Goal: Transaction & Acquisition: Purchase product/service

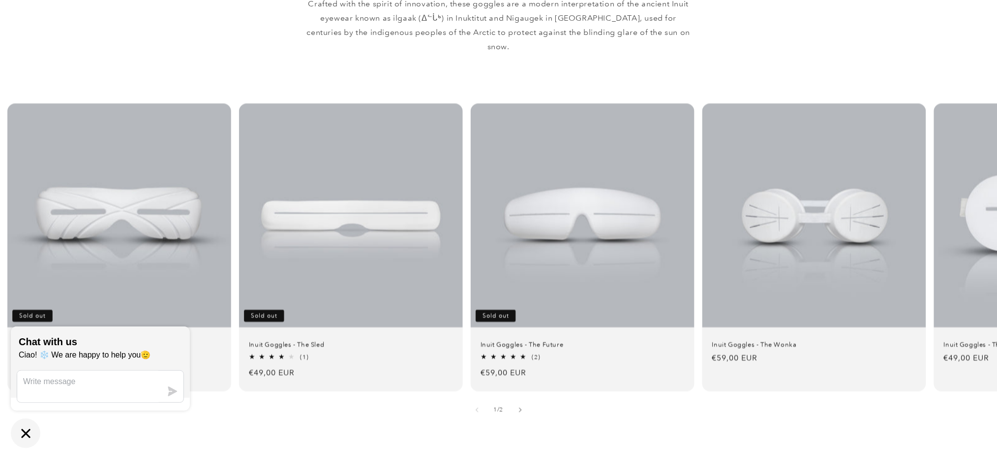
scroll to position [591, 0]
click at [18, 437] on icon "Chat window" at bounding box center [25, 433] width 15 height 15
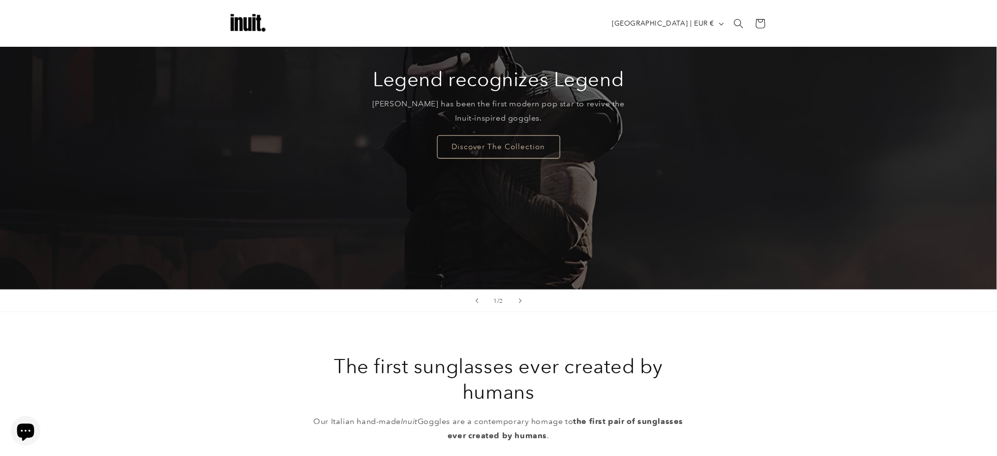
scroll to position [0, 0]
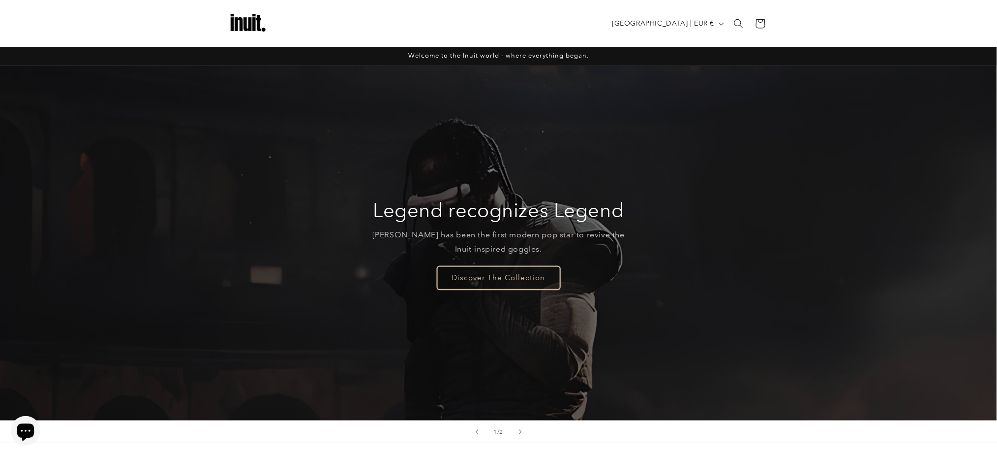
click at [495, 282] on link "Discover The Collection" at bounding box center [498, 277] width 123 height 23
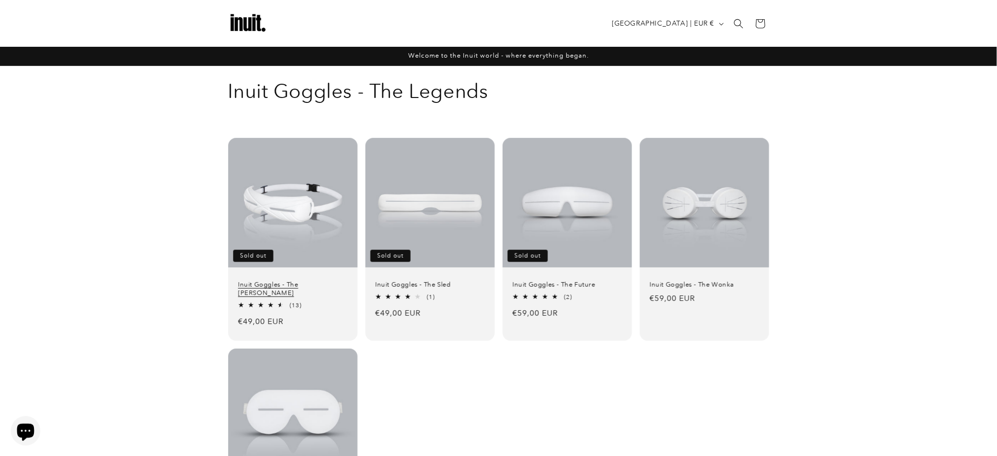
click at [261, 280] on link "Inuit Goggles - The [PERSON_NAME]" at bounding box center [293, 288] width 110 height 17
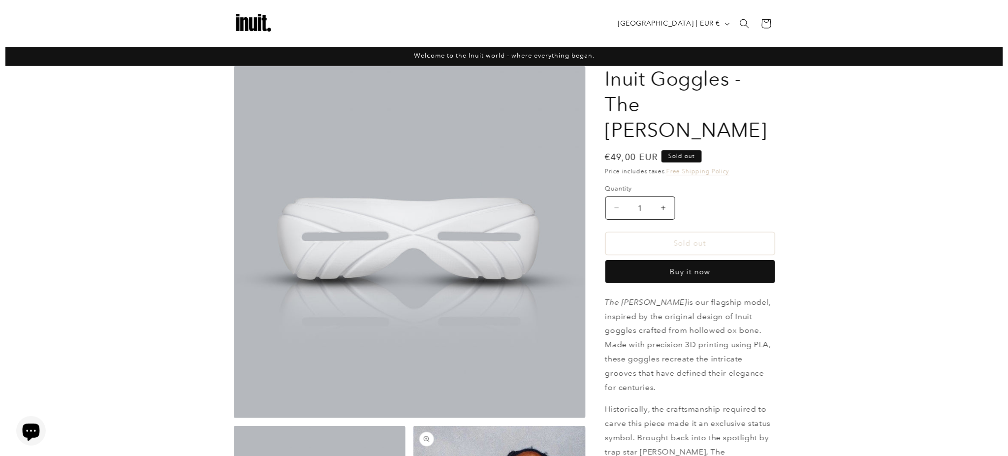
scroll to position [394, 0]
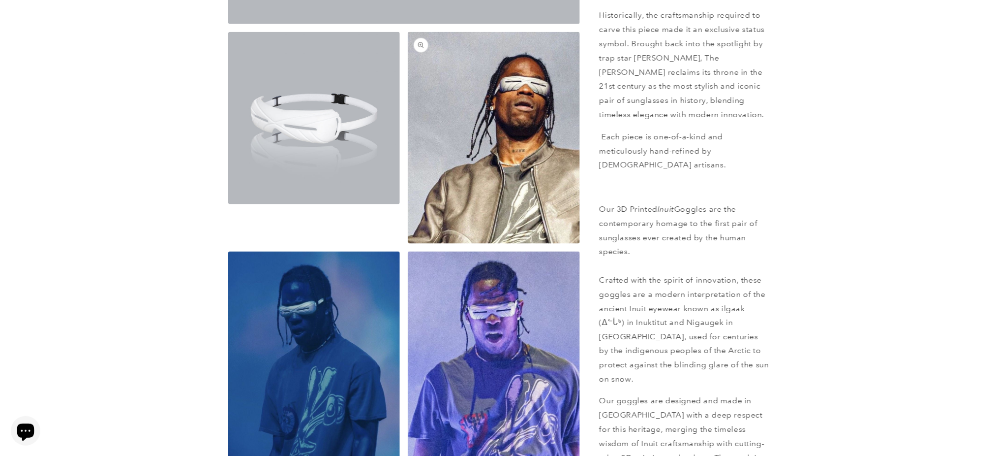
click at [408, 244] on button "Open media 3 in modal" at bounding box center [408, 244] width 0 height 0
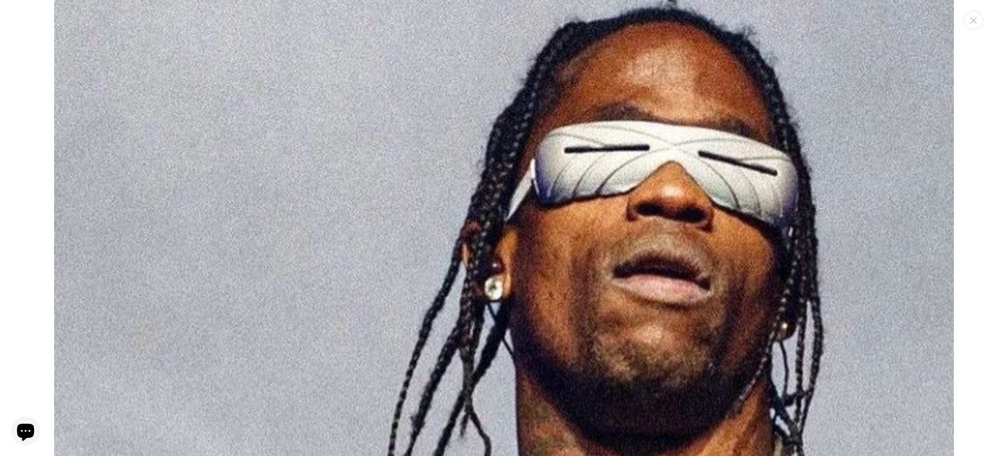
click at [617, 189] on img "Media gallery" at bounding box center [504, 442] width 900 height 1106
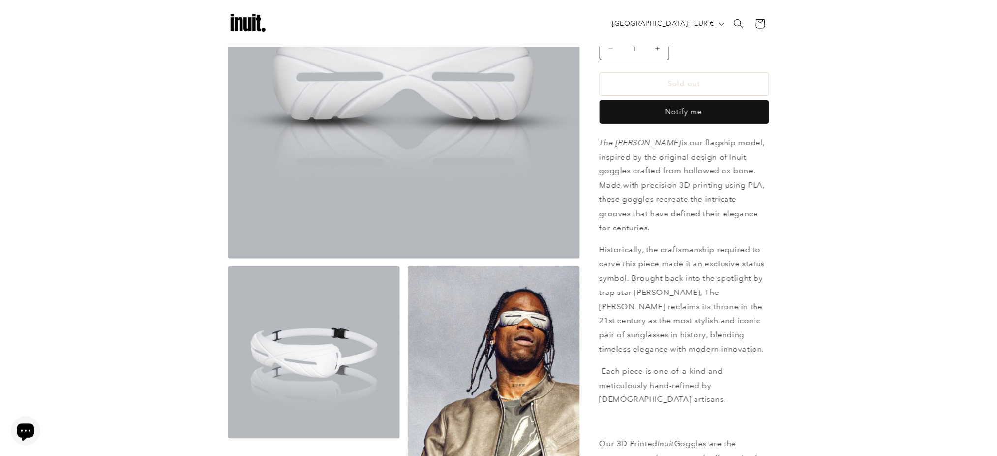
scroll to position [0, 0]
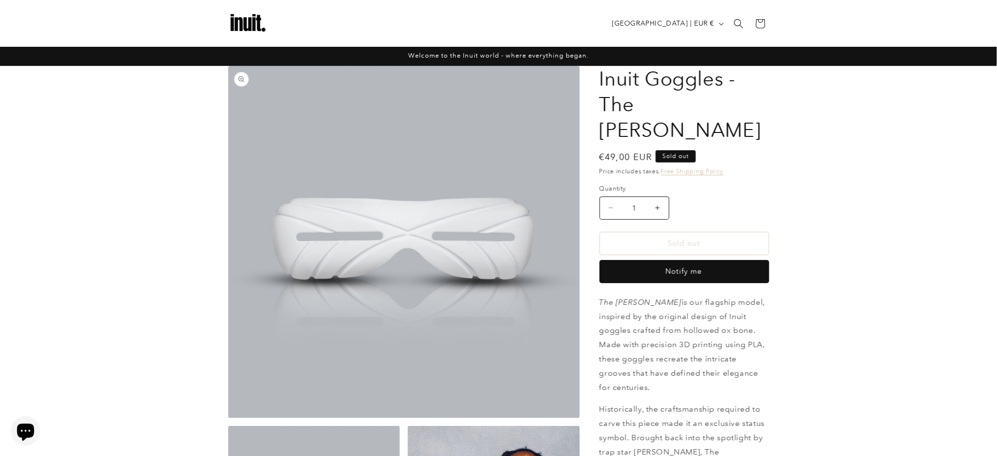
drag, startPoint x: 305, startPoint y: 113, endPoint x: 292, endPoint y: 111, distance: 12.5
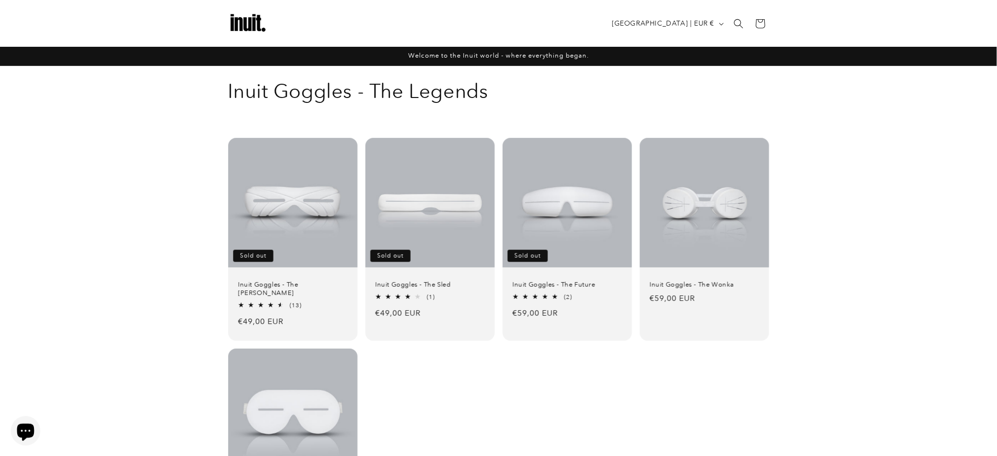
click at [852, 194] on div "Inuit Goggles - The Travis Sold out Inuit Goggles - The Travis 4.69 / 5.0 (13) …" at bounding box center [498, 337] width 997 height 398
